Goal: Information Seeking & Learning: Learn about a topic

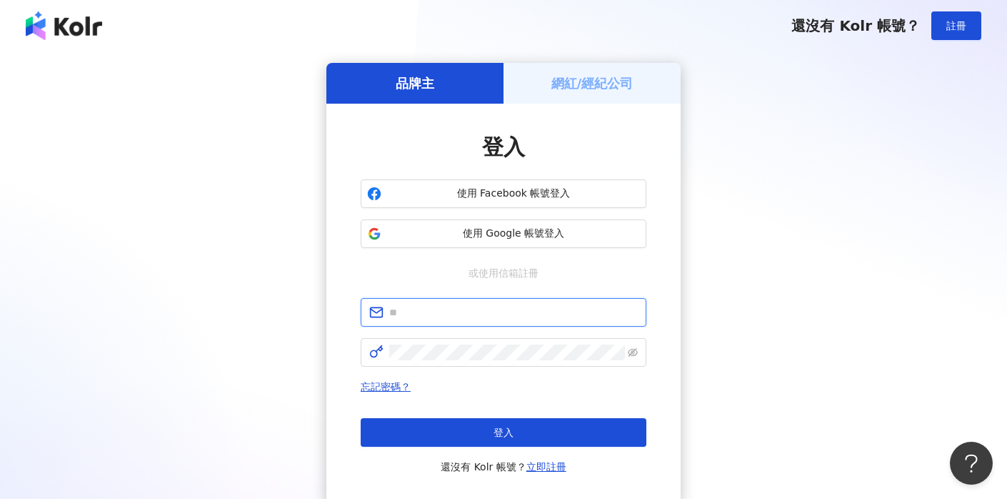
click at [528, 316] on input "text" at bounding box center [513, 312] width 249 height 16
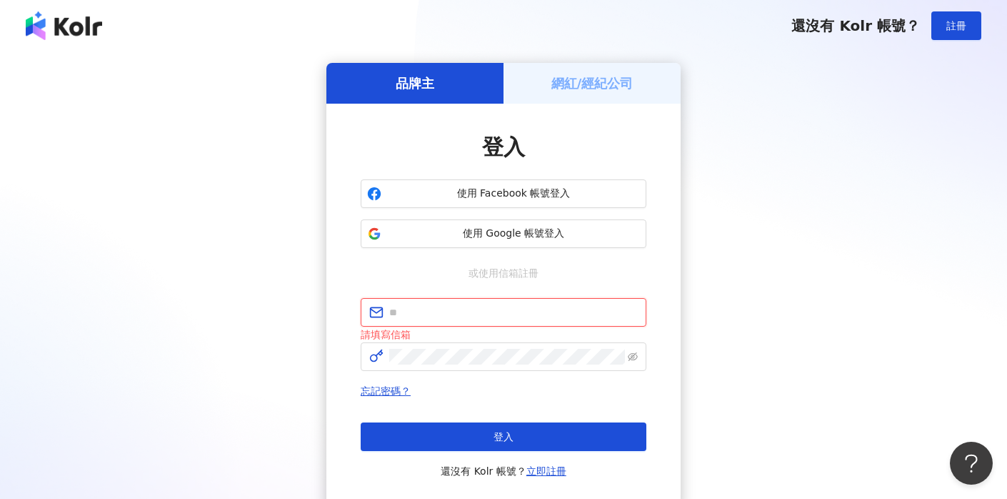
type input "**********"
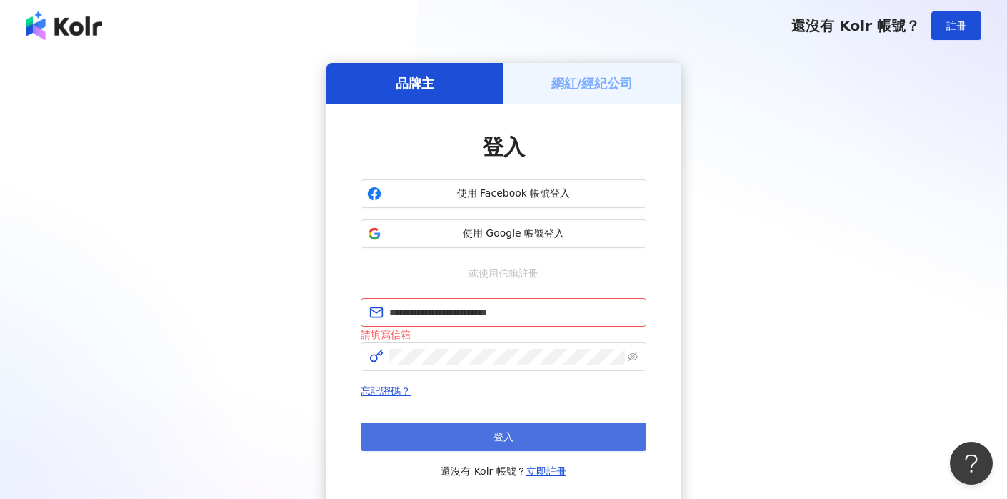
click at [506, 440] on span "登入" at bounding box center [504, 436] width 20 height 11
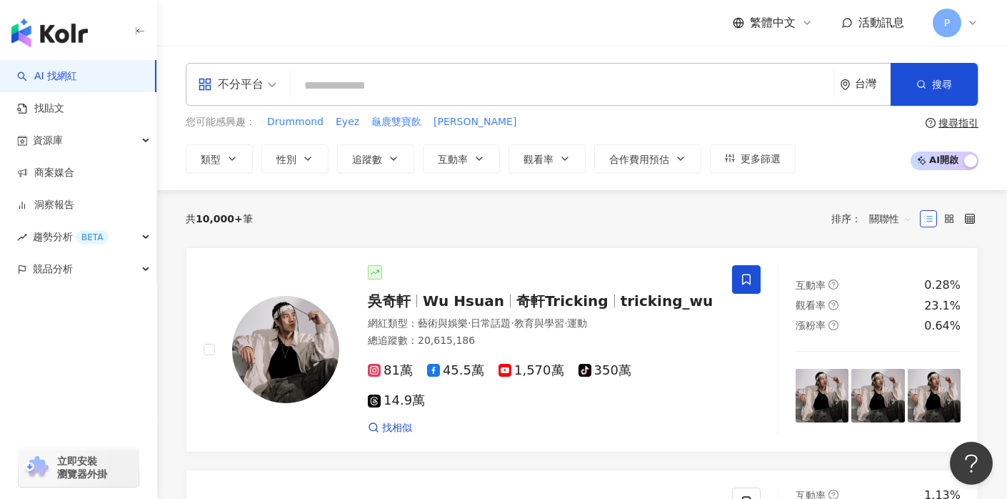
click at [360, 81] on input "search" at bounding box center [562, 85] width 532 height 27
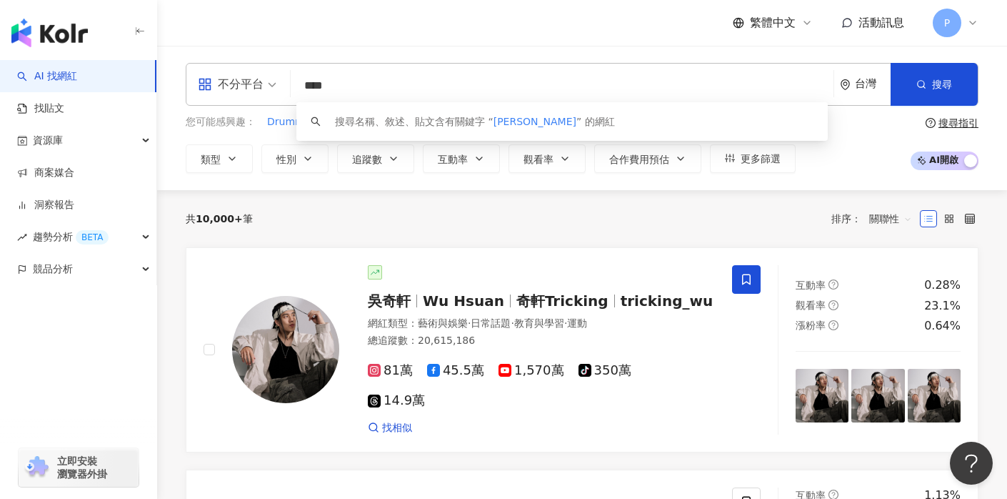
type input "**"
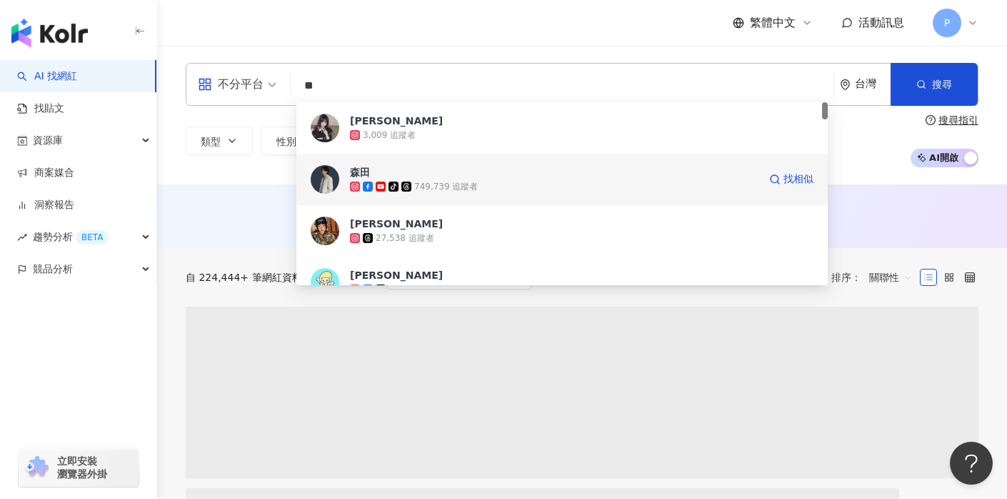
click at [349, 191] on div "森田 tiktok-icon 749,739 追蹤者 找相似" at bounding box center [562, 179] width 532 height 51
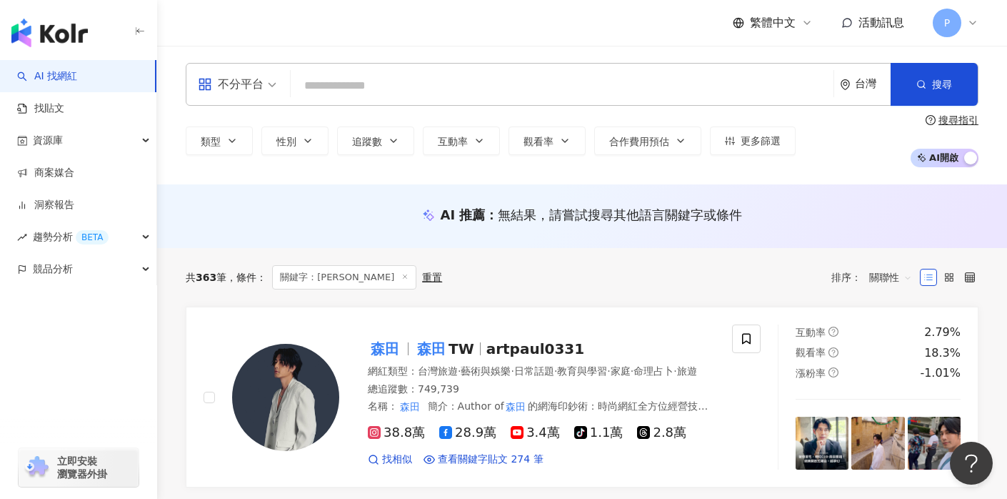
click at [388, 84] on input "search" at bounding box center [562, 85] width 532 height 27
type input "**"
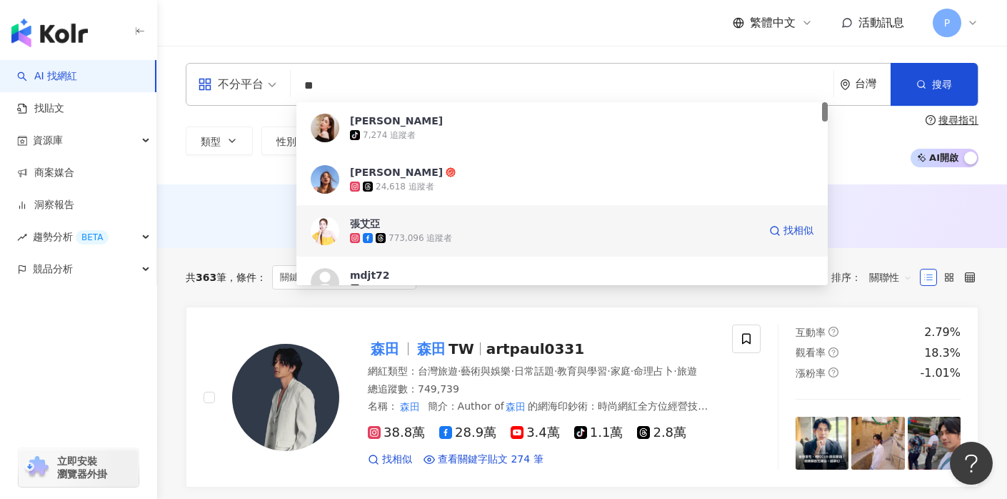
click at [430, 244] on div "773,096 追蹤者" at bounding box center [554, 238] width 409 height 14
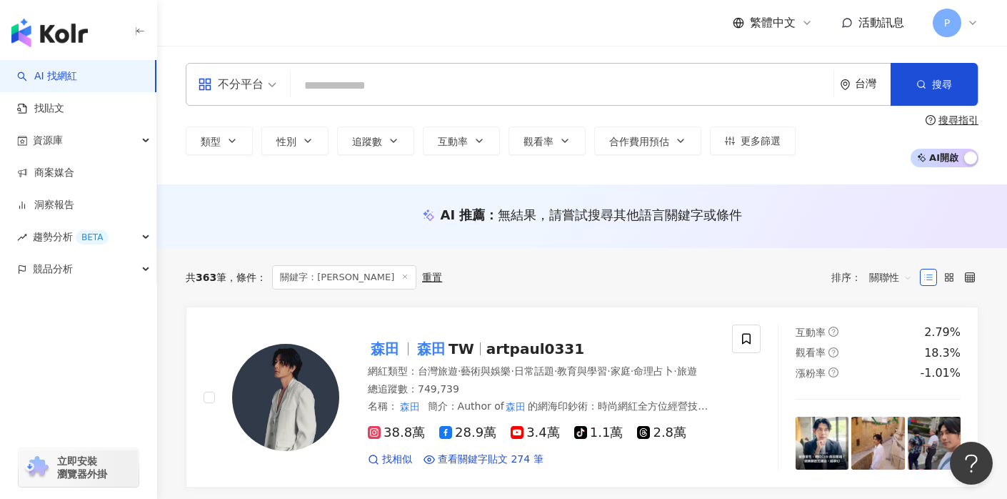
click at [371, 86] on input "search" at bounding box center [562, 85] width 532 height 27
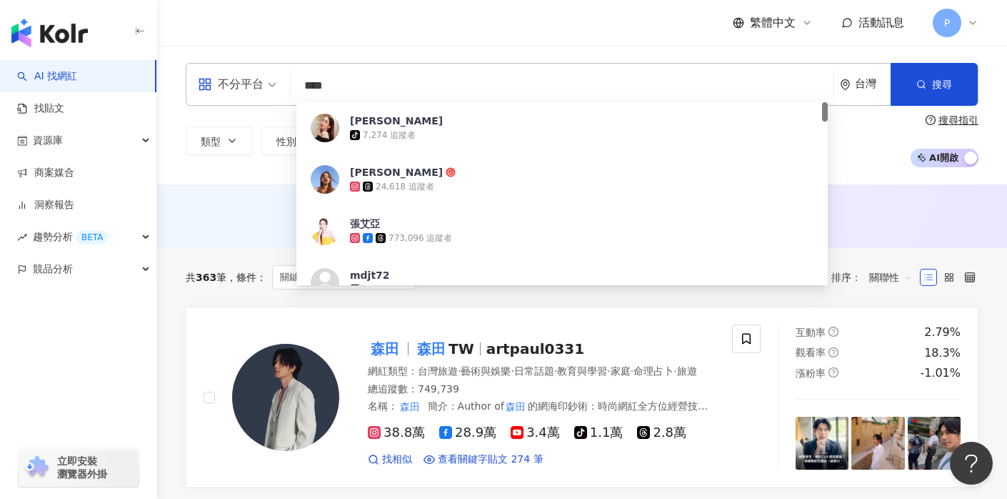
type input "***"
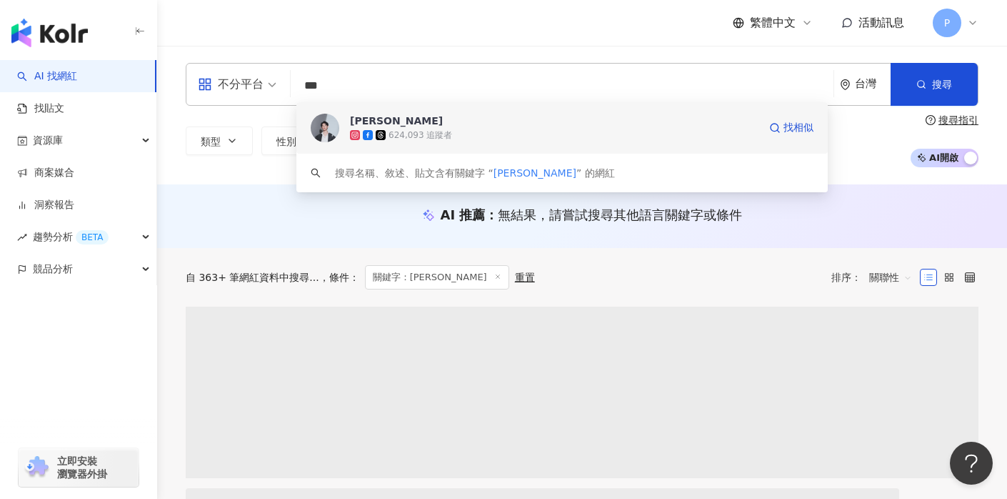
click at [595, 132] on div "624,093 追蹤者" at bounding box center [554, 135] width 409 height 14
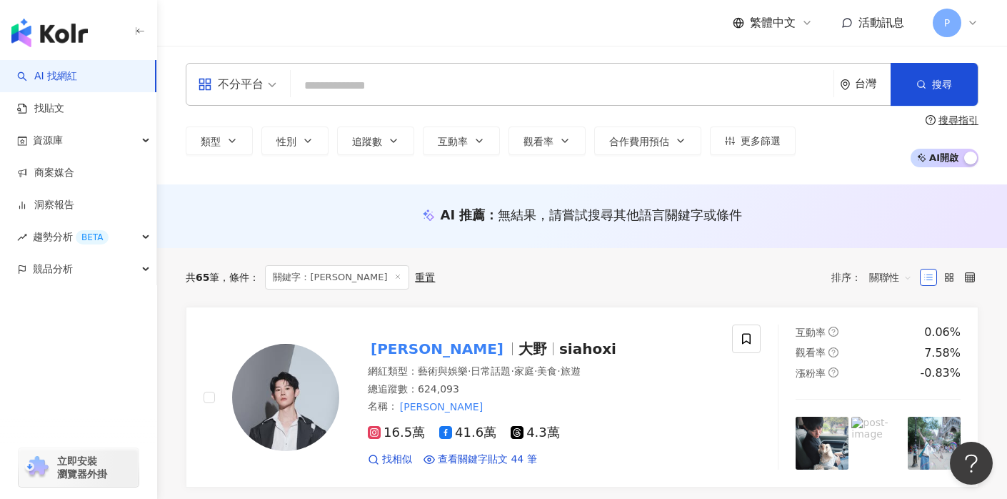
click at [404, 80] on input "search" at bounding box center [562, 85] width 532 height 27
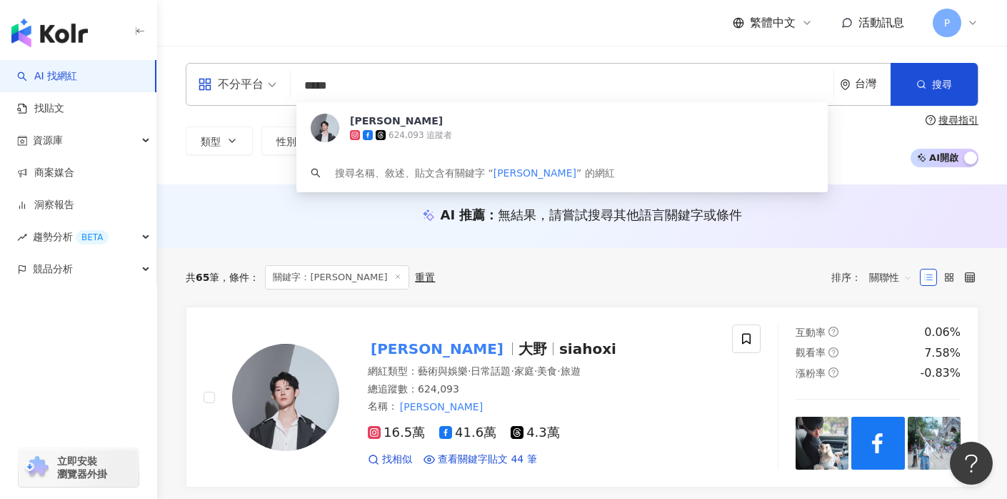
type input "***"
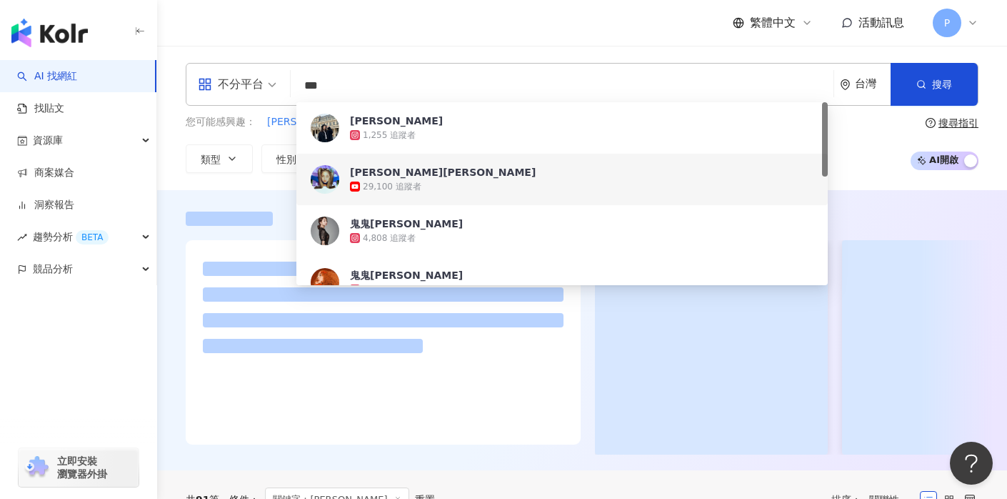
click at [428, 189] on div "29,100 追蹤者" at bounding box center [582, 186] width 464 height 14
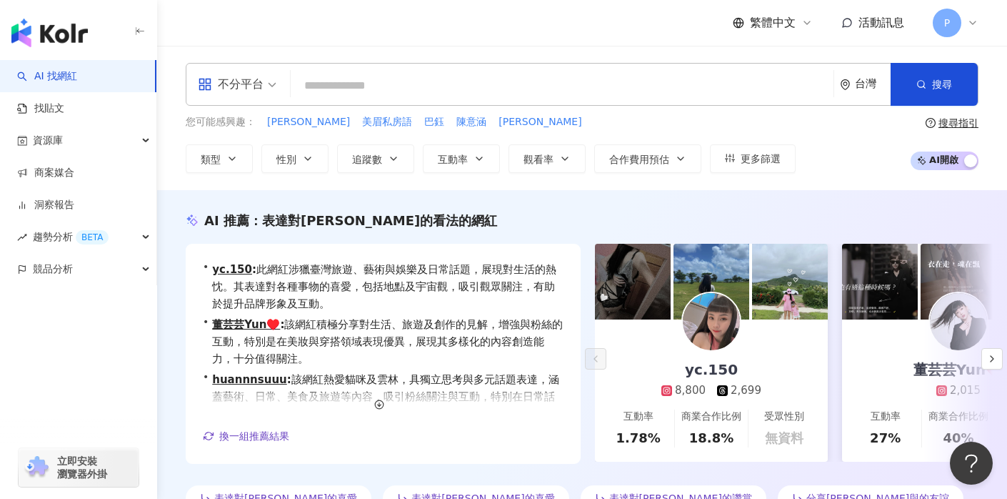
click at [399, 87] on input "search" at bounding box center [562, 85] width 532 height 27
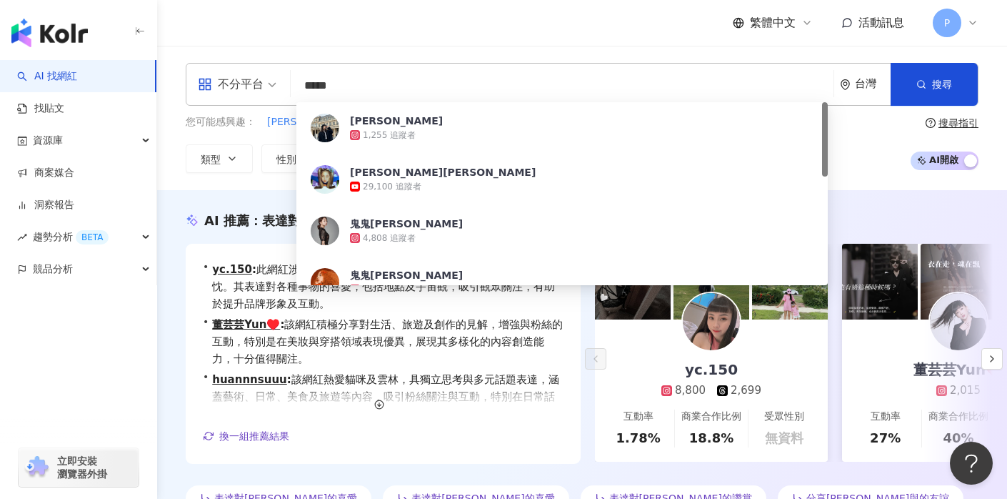
type input "***"
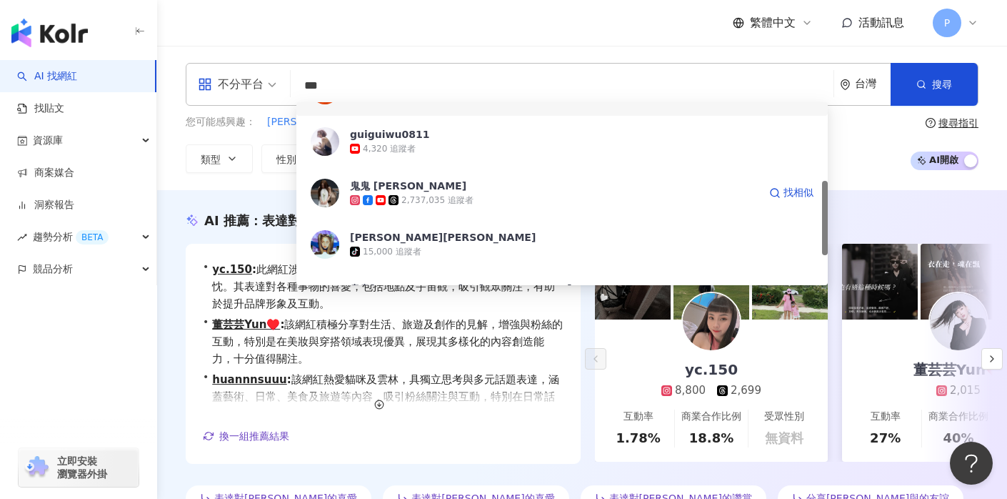
scroll to position [197, 0]
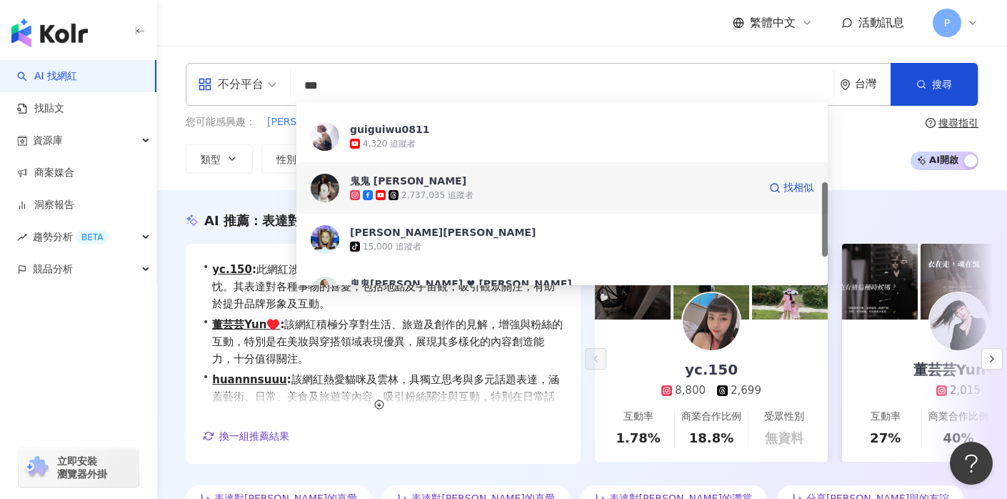
click at [435, 194] on div "2,737,035 追蹤者" at bounding box center [437, 195] width 72 height 12
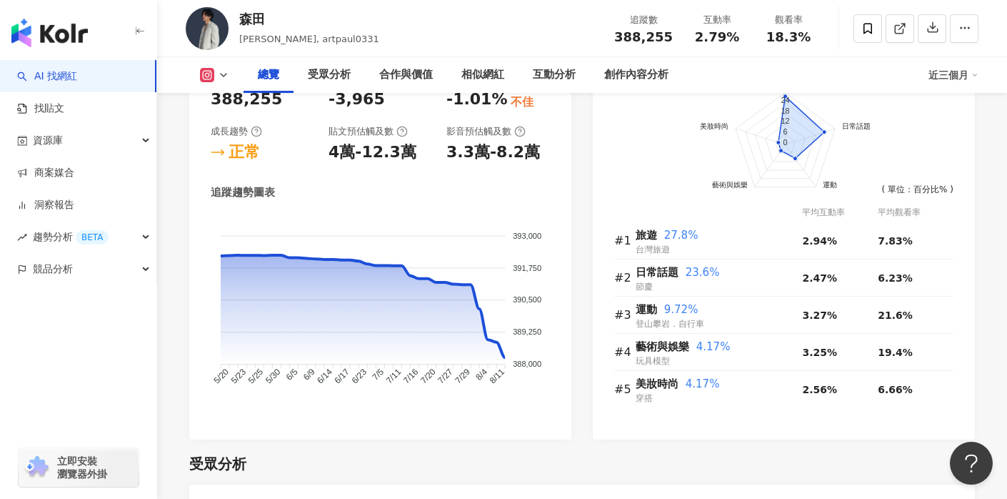
scroll to position [936, 0]
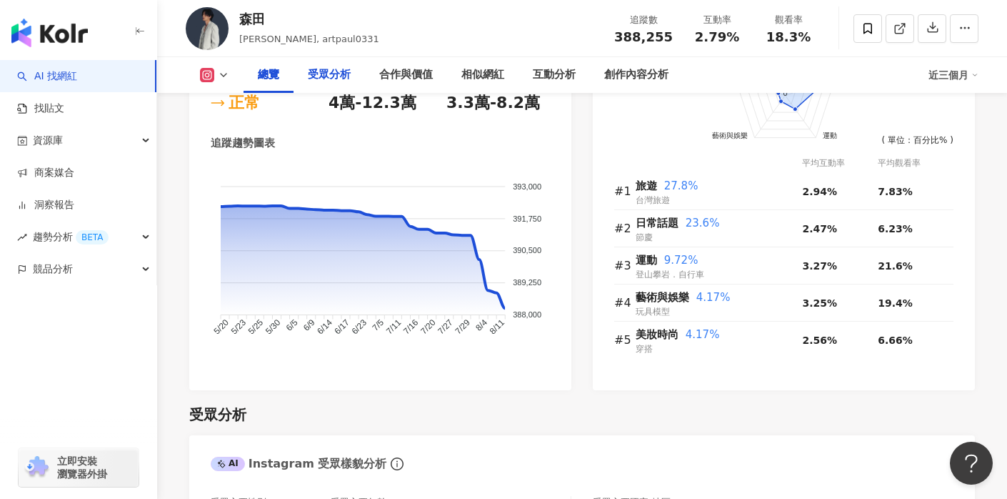
click at [329, 76] on div "受眾分析" at bounding box center [329, 74] width 43 height 17
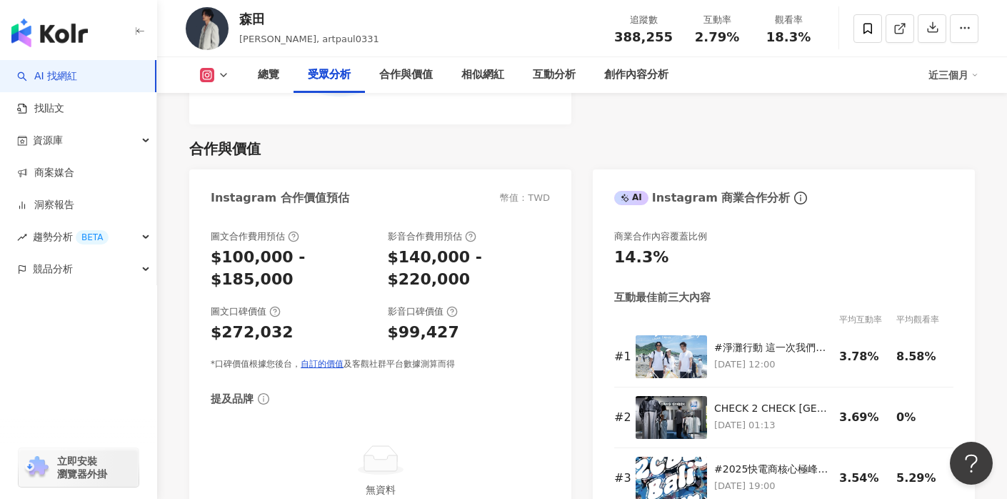
scroll to position [1717, 0]
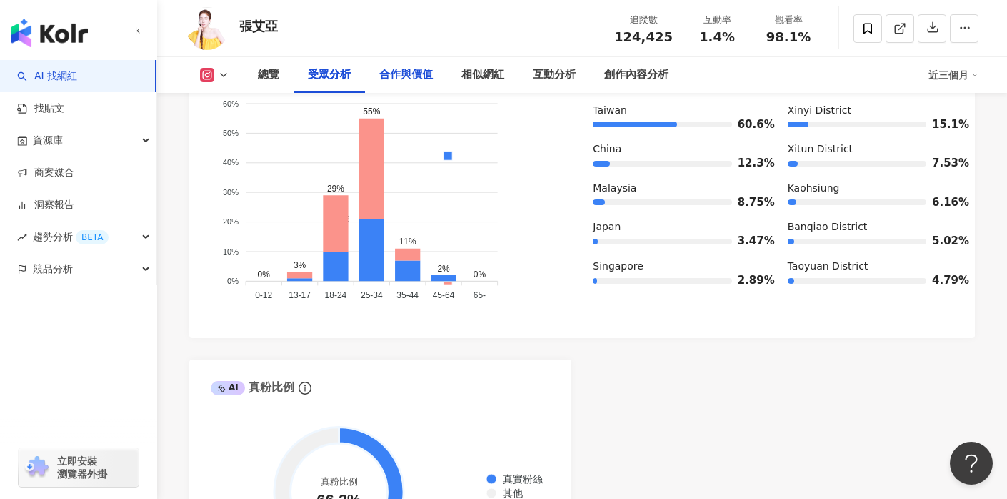
scroll to position [1412, 0]
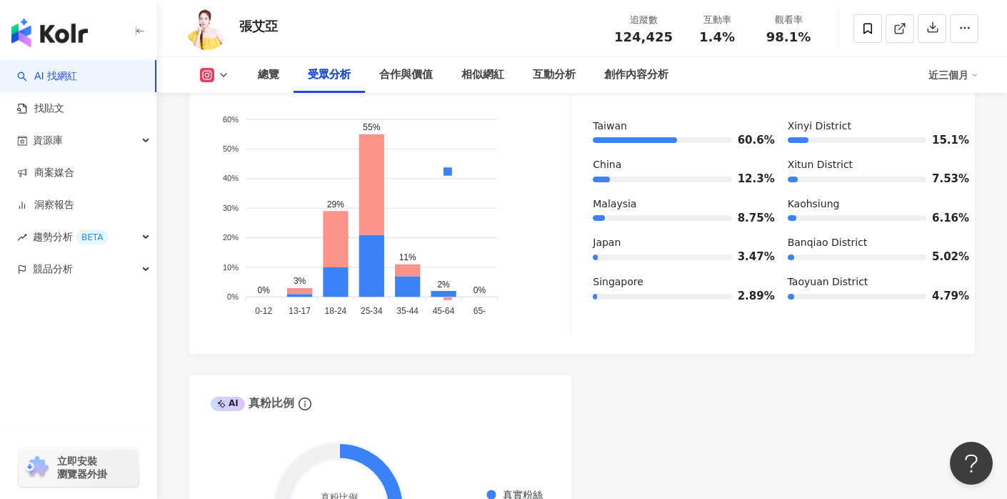
click at [338, 77] on div "受眾分析" at bounding box center [329, 74] width 43 height 17
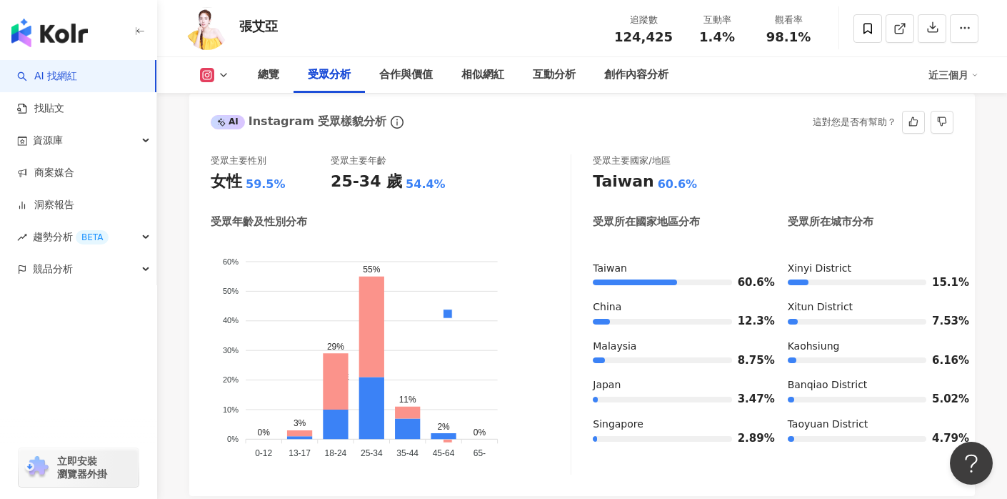
scroll to position [1254, 0]
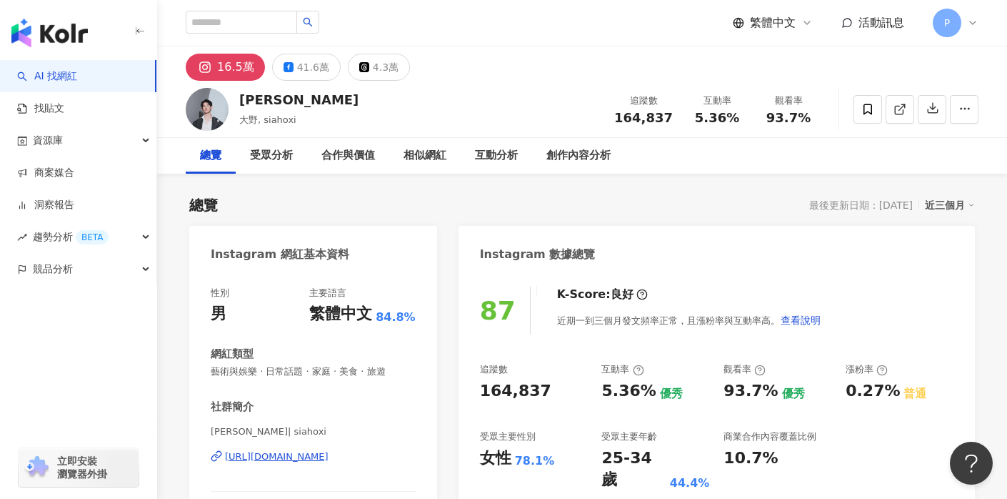
scroll to position [53, 0]
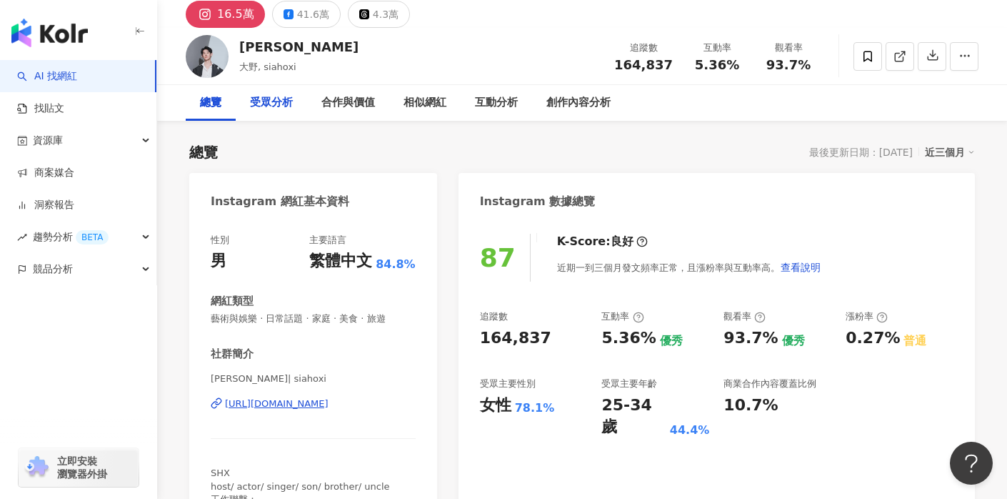
click at [270, 98] on div "受眾分析" at bounding box center [271, 102] width 43 height 17
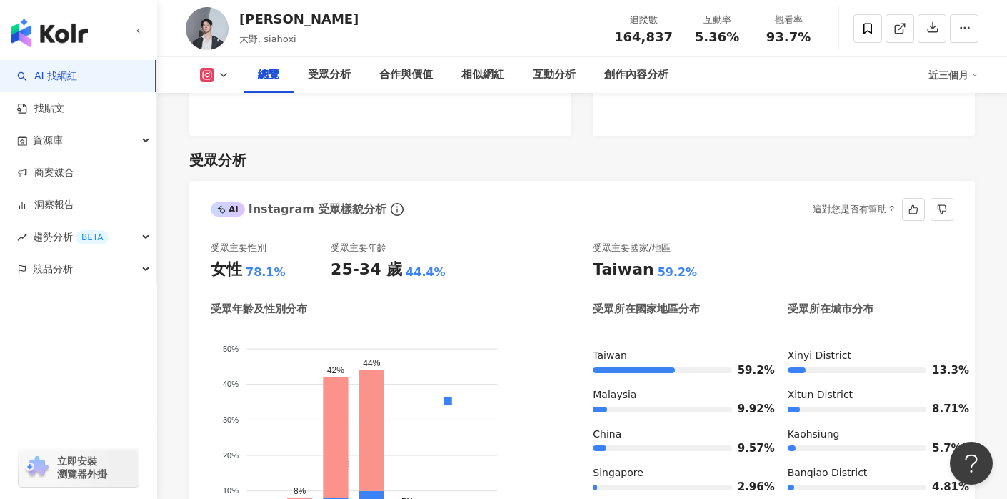
scroll to position [1154, 0]
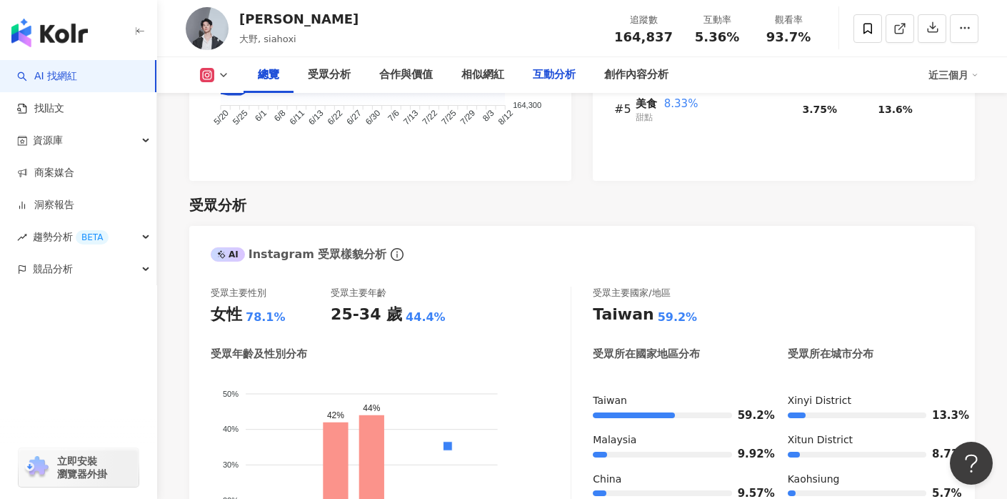
click at [565, 78] on div "互動分析" at bounding box center [554, 74] width 43 height 17
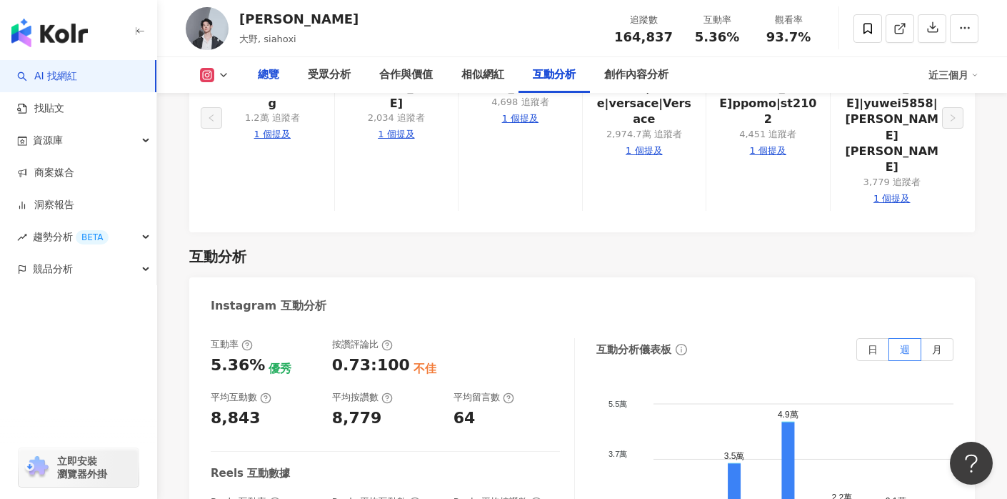
click at [266, 75] on div "總覽" at bounding box center [268, 74] width 21 height 17
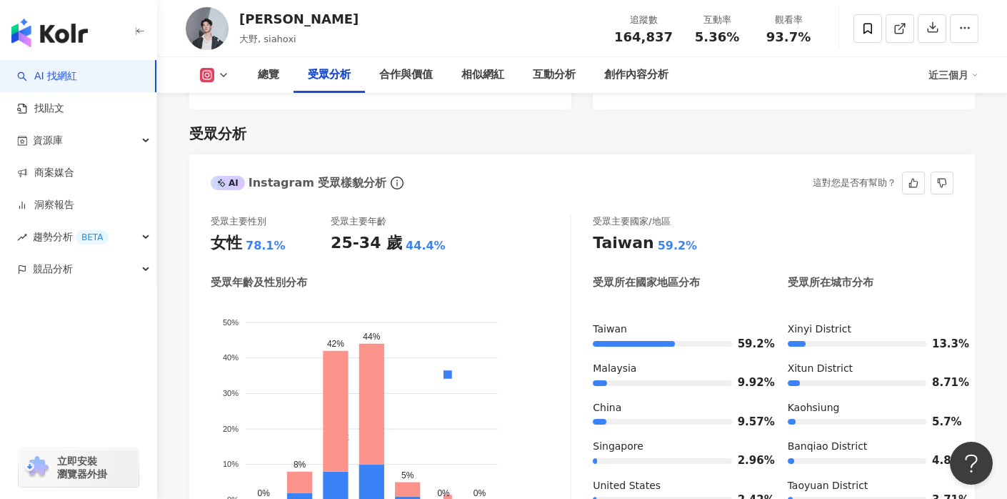
scroll to position [1236, 0]
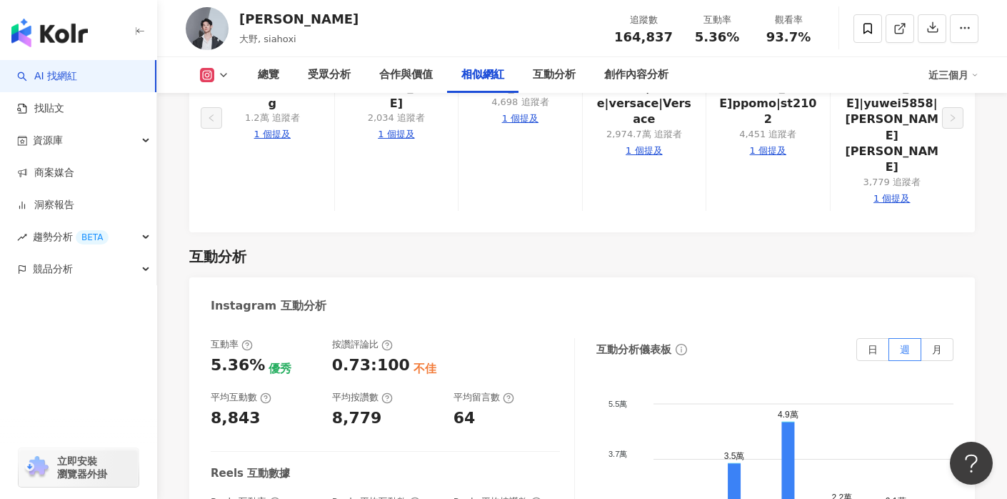
scroll to position [1651, 0]
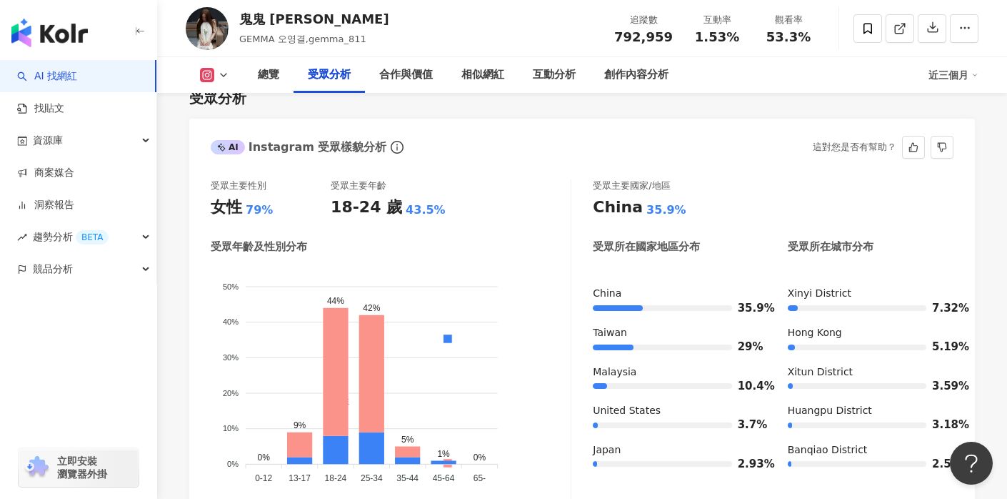
scroll to position [1256, 0]
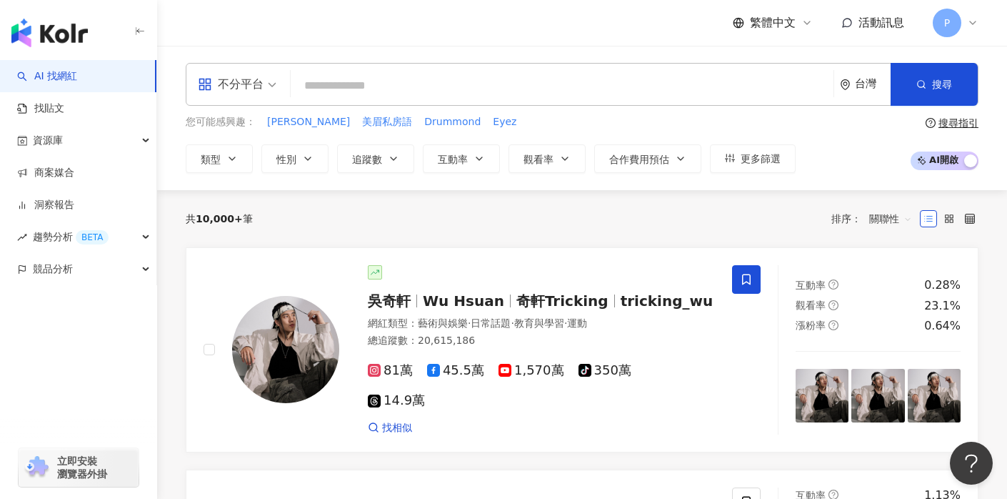
click at [545, 86] on input "search" at bounding box center [562, 85] width 532 height 27
type input "**"
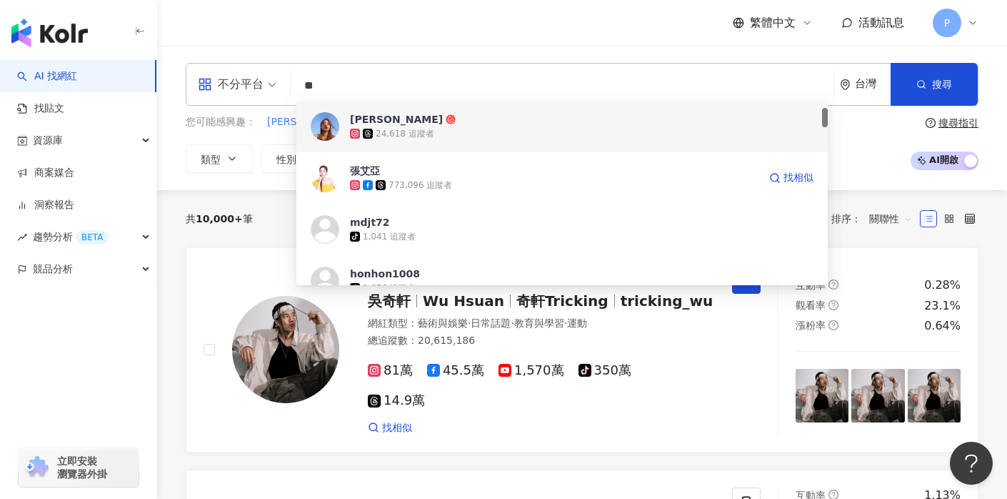
scroll to position [54, 0]
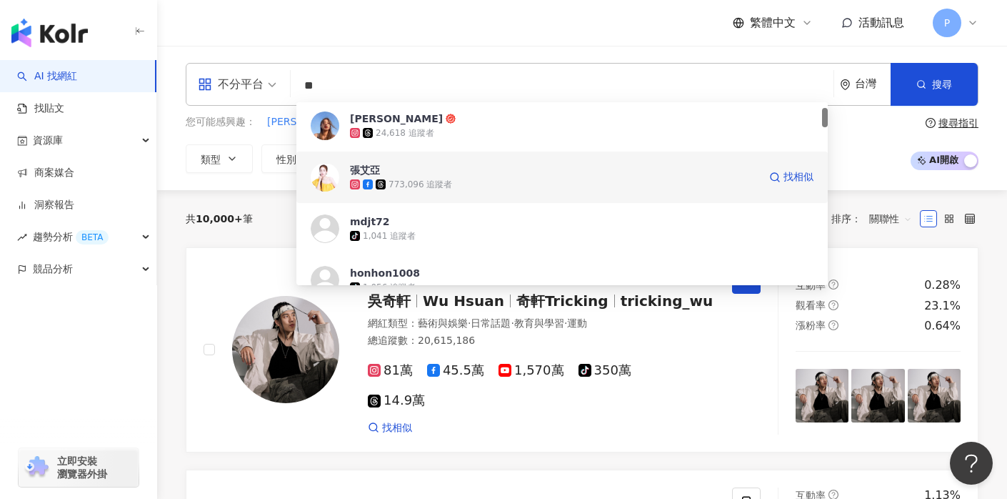
click at [334, 180] on img at bounding box center [325, 177] width 29 height 29
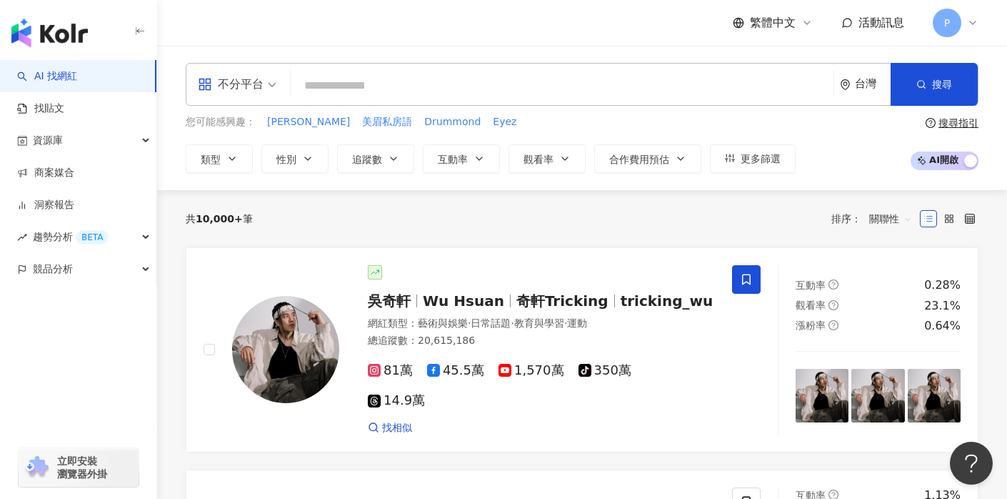
click at [353, 89] on input "search" at bounding box center [562, 85] width 532 height 27
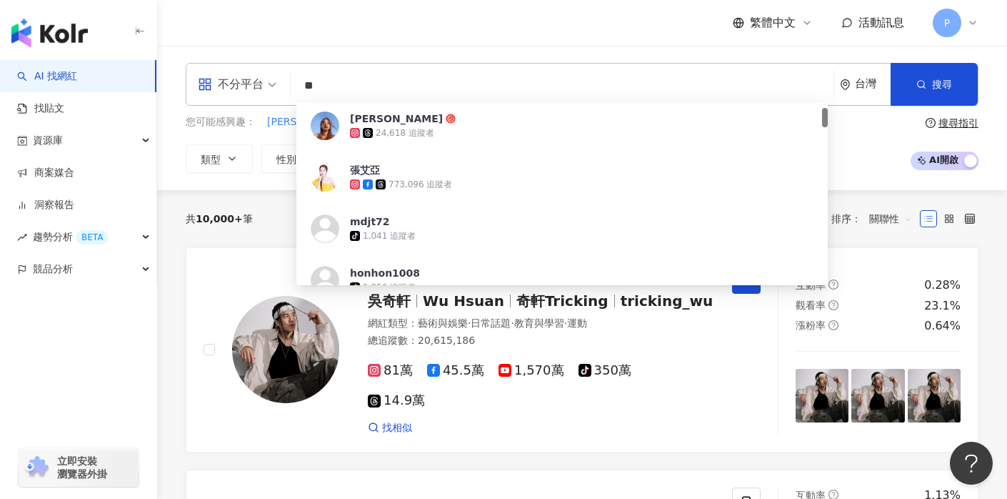
type input "*"
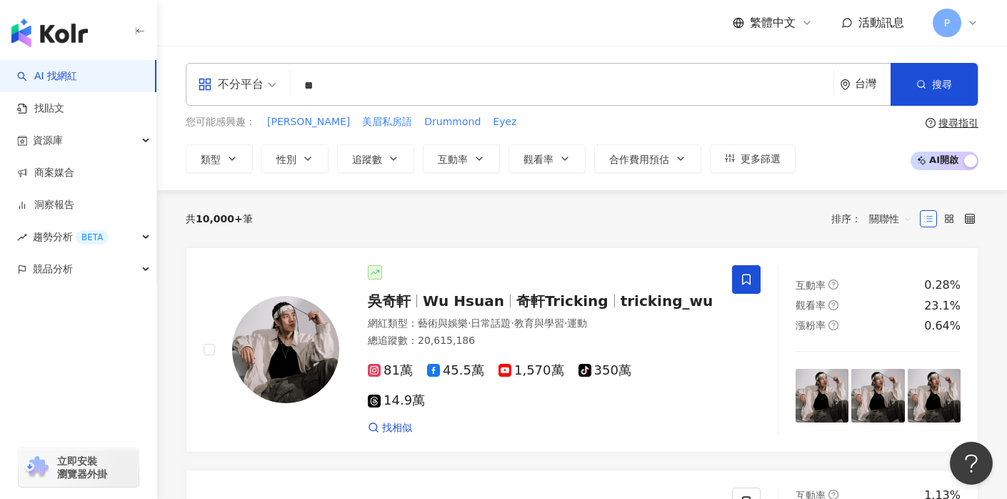
type input "**"
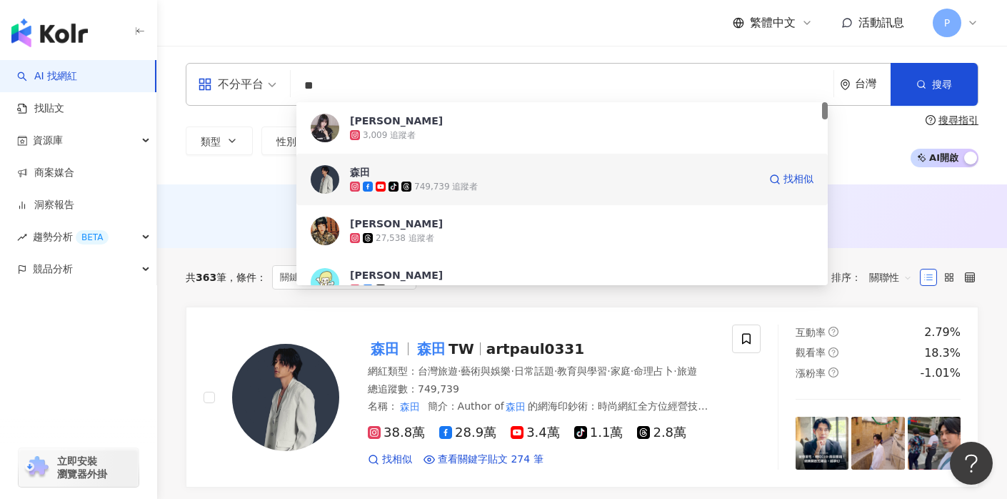
click at [336, 179] on img at bounding box center [325, 179] width 29 height 29
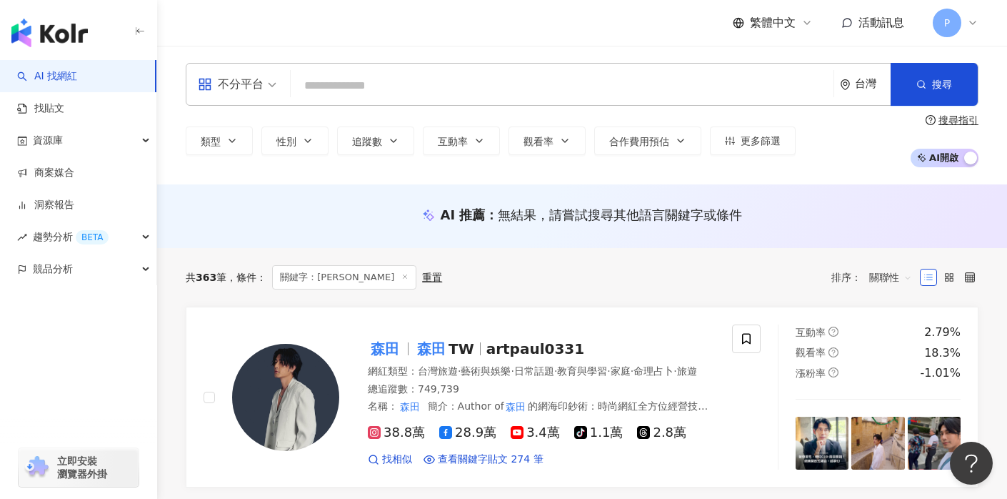
click at [347, 97] on input "search" at bounding box center [562, 85] width 532 height 27
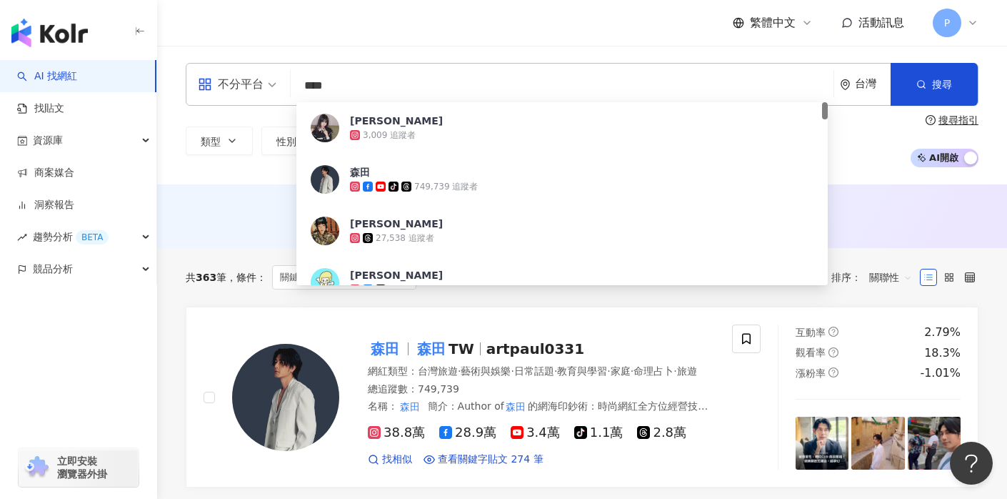
type input "***"
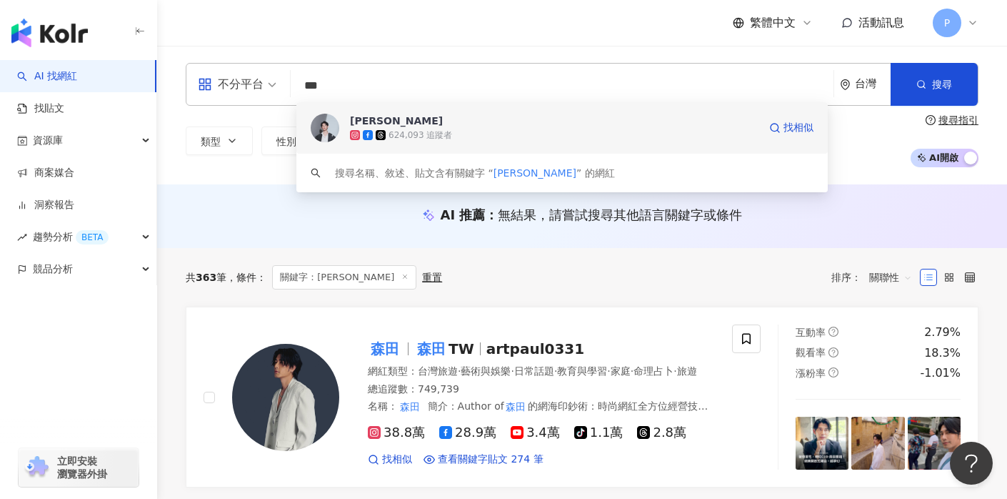
click at [345, 129] on div "夏和熙 624,093 追蹤者 找相似" at bounding box center [562, 127] width 532 height 51
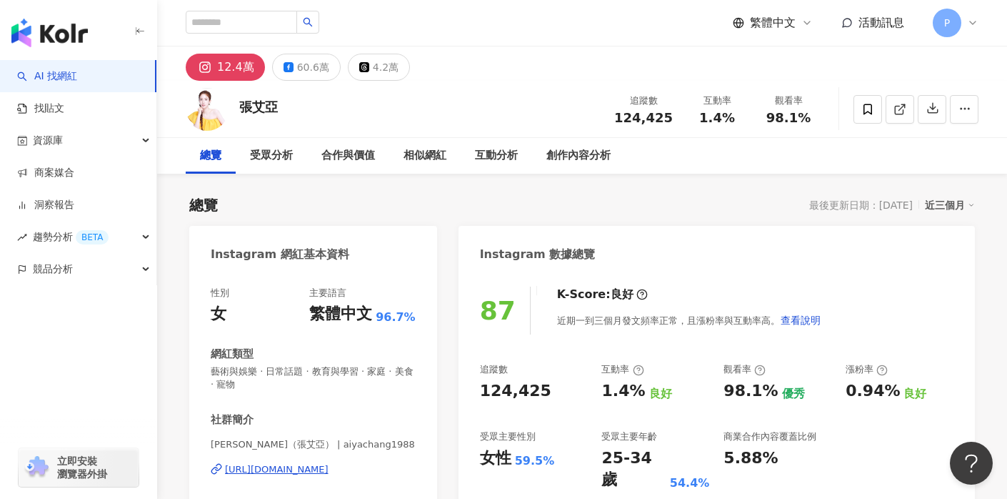
click at [300, 71] on div "60.6萬" at bounding box center [313, 67] width 32 height 20
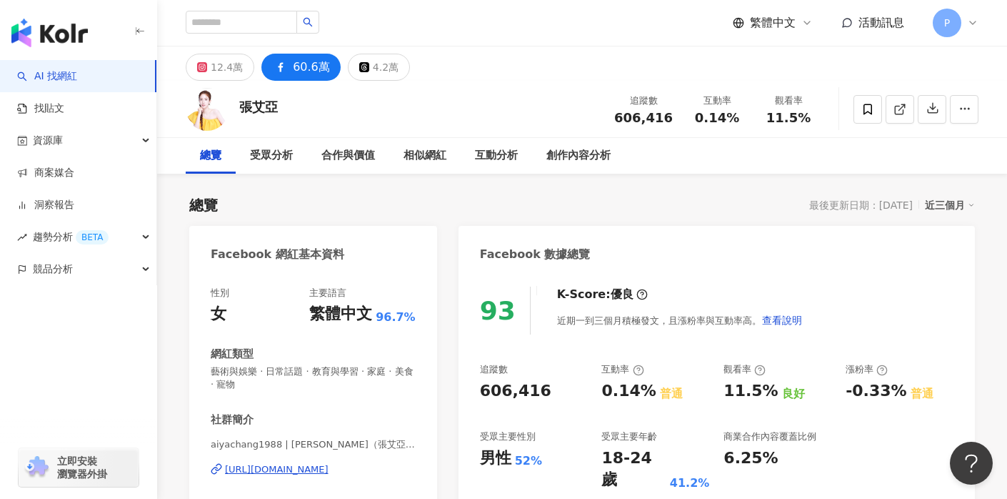
click at [295, 66] on div "60.6萬" at bounding box center [311, 67] width 37 height 20
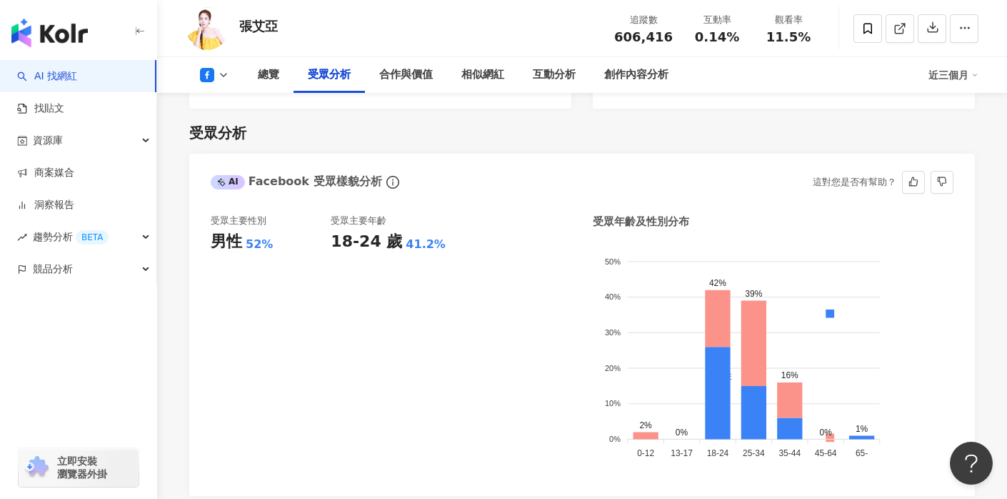
scroll to position [1220, 0]
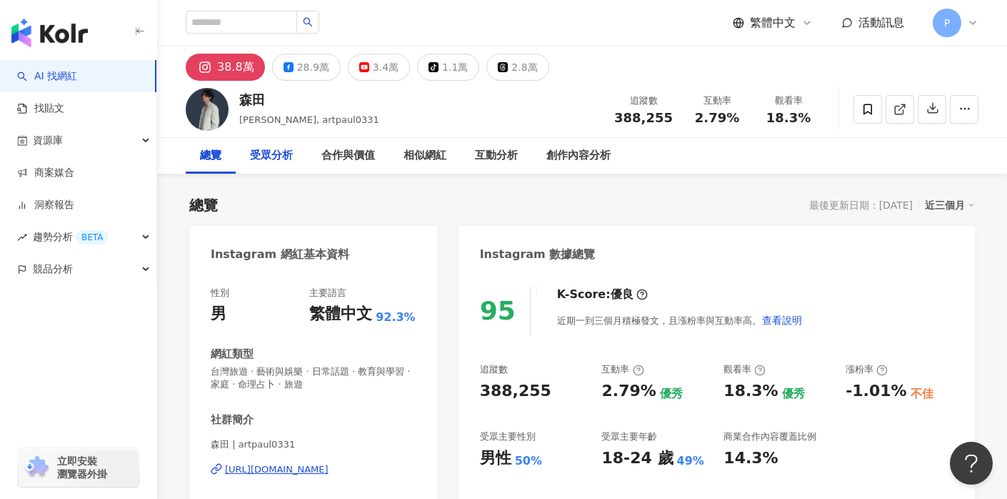
click at [273, 163] on div "受眾分析" at bounding box center [271, 155] width 43 height 17
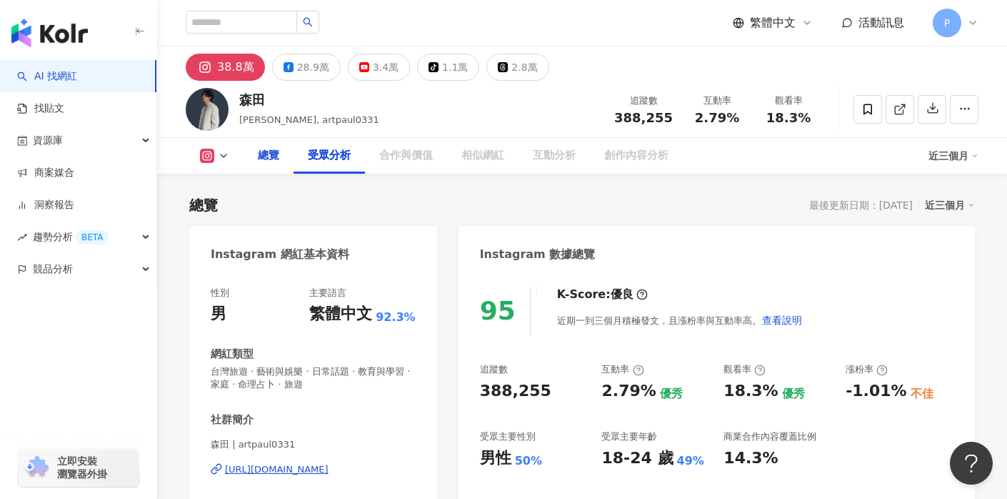
scroll to position [1233, 0]
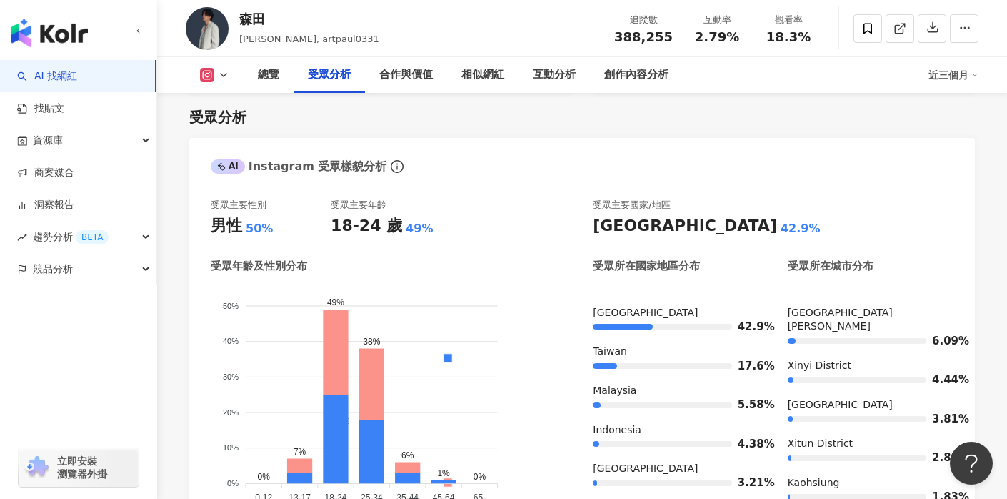
click at [226, 72] on icon at bounding box center [223, 74] width 11 height 11
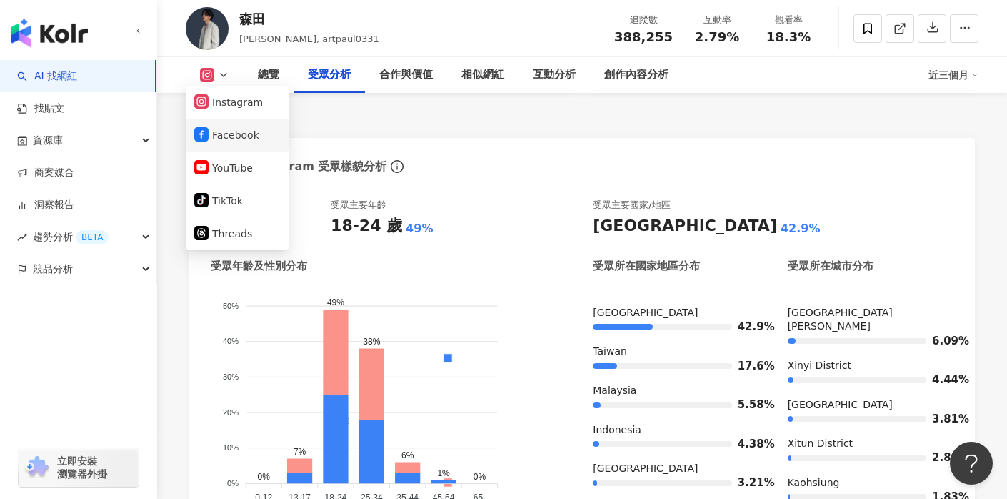
click at [235, 132] on button "Facebook" at bounding box center [237, 135] width 86 height 20
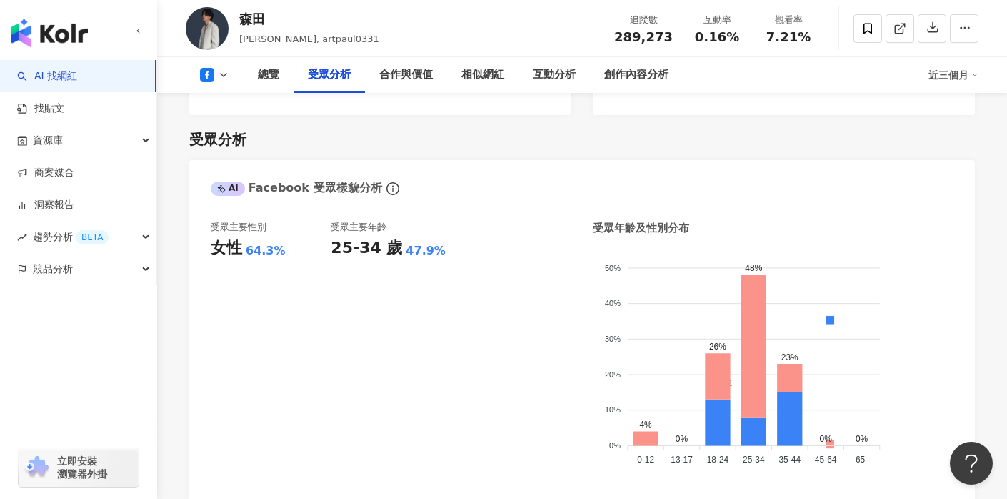
click at [527, 129] on div "受眾分析" at bounding box center [582, 139] width 786 height 20
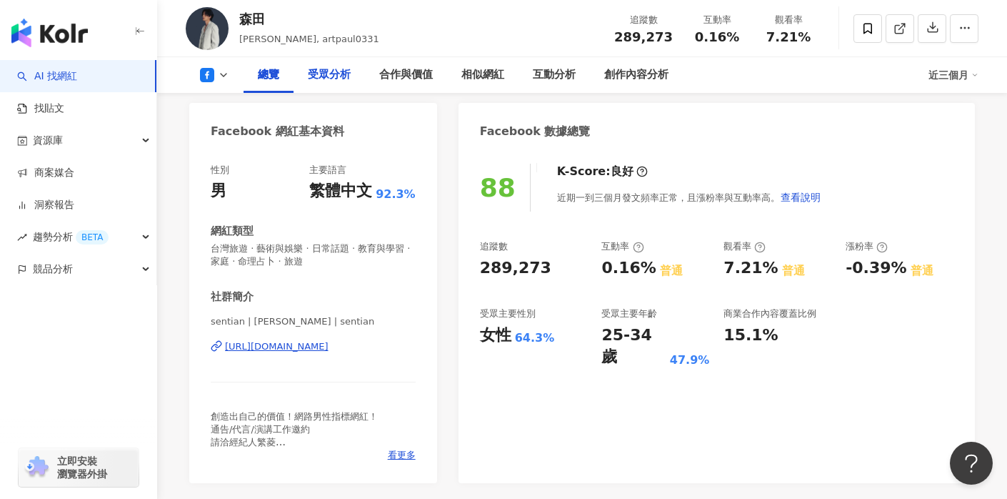
click at [321, 74] on div "受眾分析" at bounding box center [329, 74] width 43 height 17
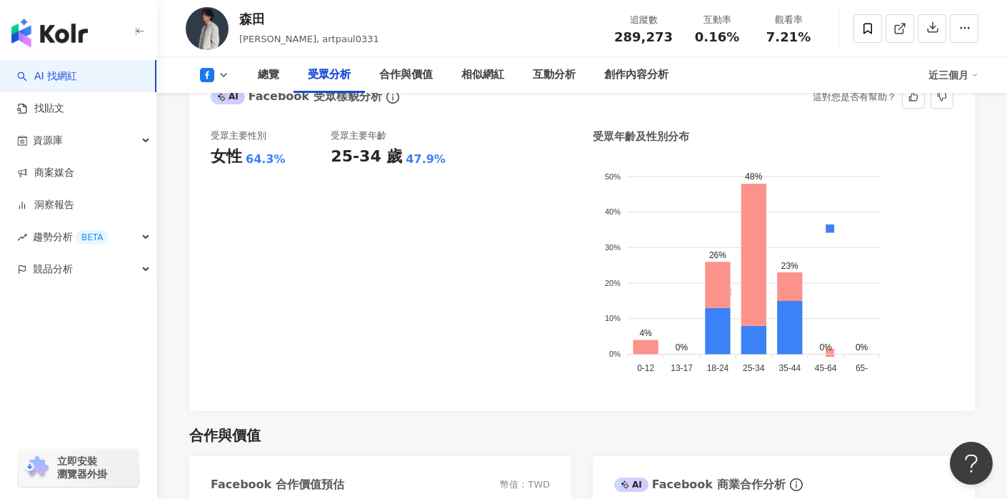
scroll to position [1200, 0]
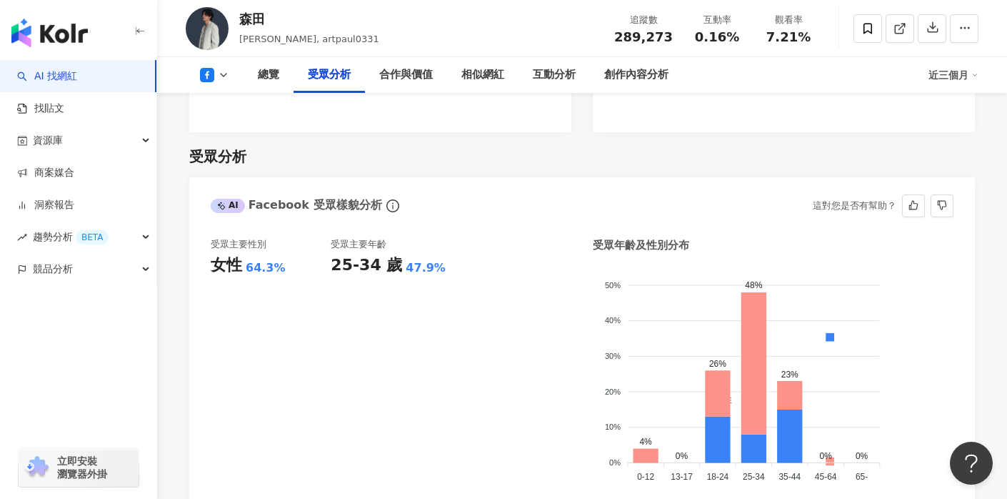
click at [386, 199] on icon "info-circle" at bounding box center [392, 205] width 13 height 13
click at [392, 202] on icon "info-circle" at bounding box center [392, 205] width 1 height 6
click at [420, 75] on div "合作與價值" at bounding box center [406, 74] width 54 height 17
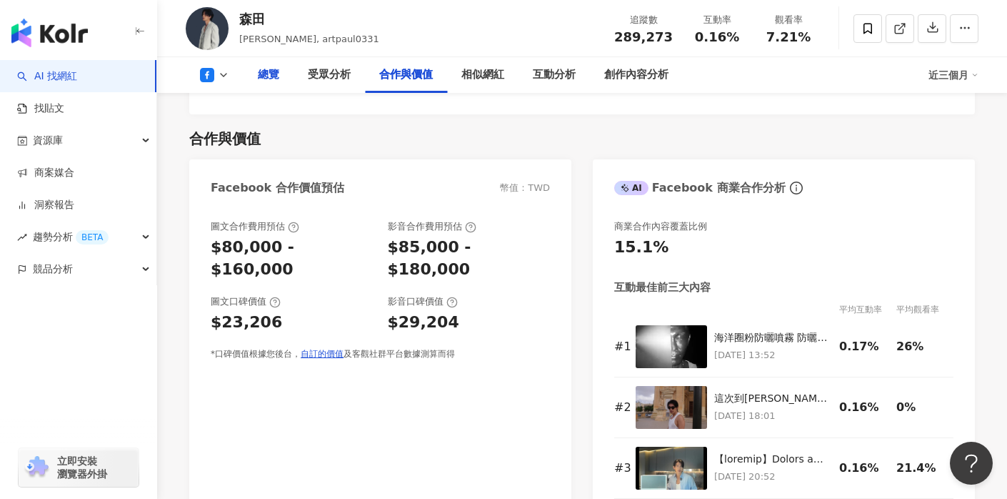
click at [276, 72] on div "總覽" at bounding box center [268, 74] width 21 height 17
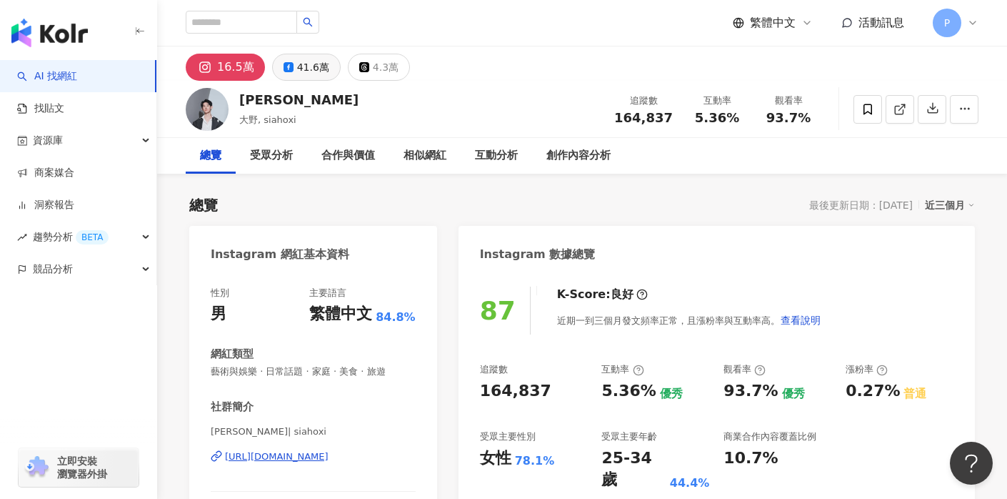
click at [304, 58] on div "41.6萬" at bounding box center [313, 67] width 32 height 20
click at [311, 70] on div "41.6萬" at bounding box center [313, 67] width 32 height 20
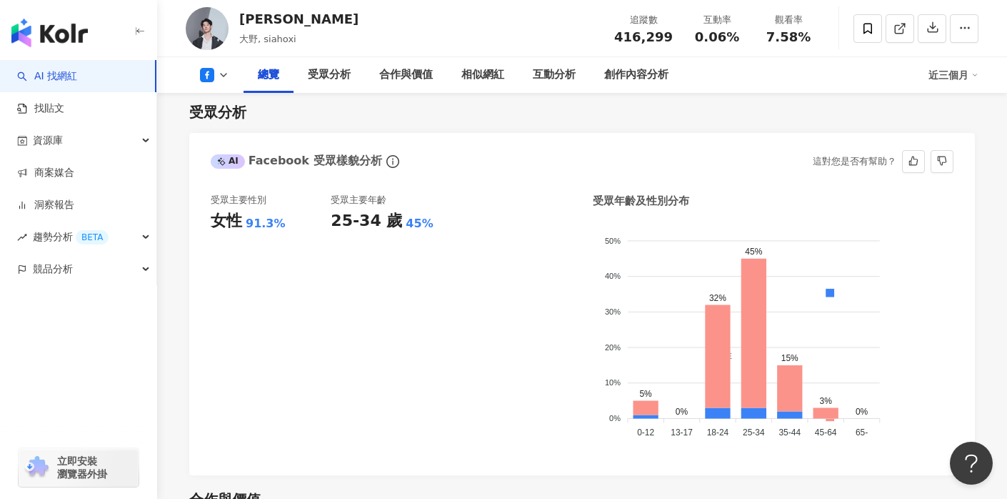
scroll to position [344, 0]
